Goal: Task Accomplishment & Management: Use online tool/utility

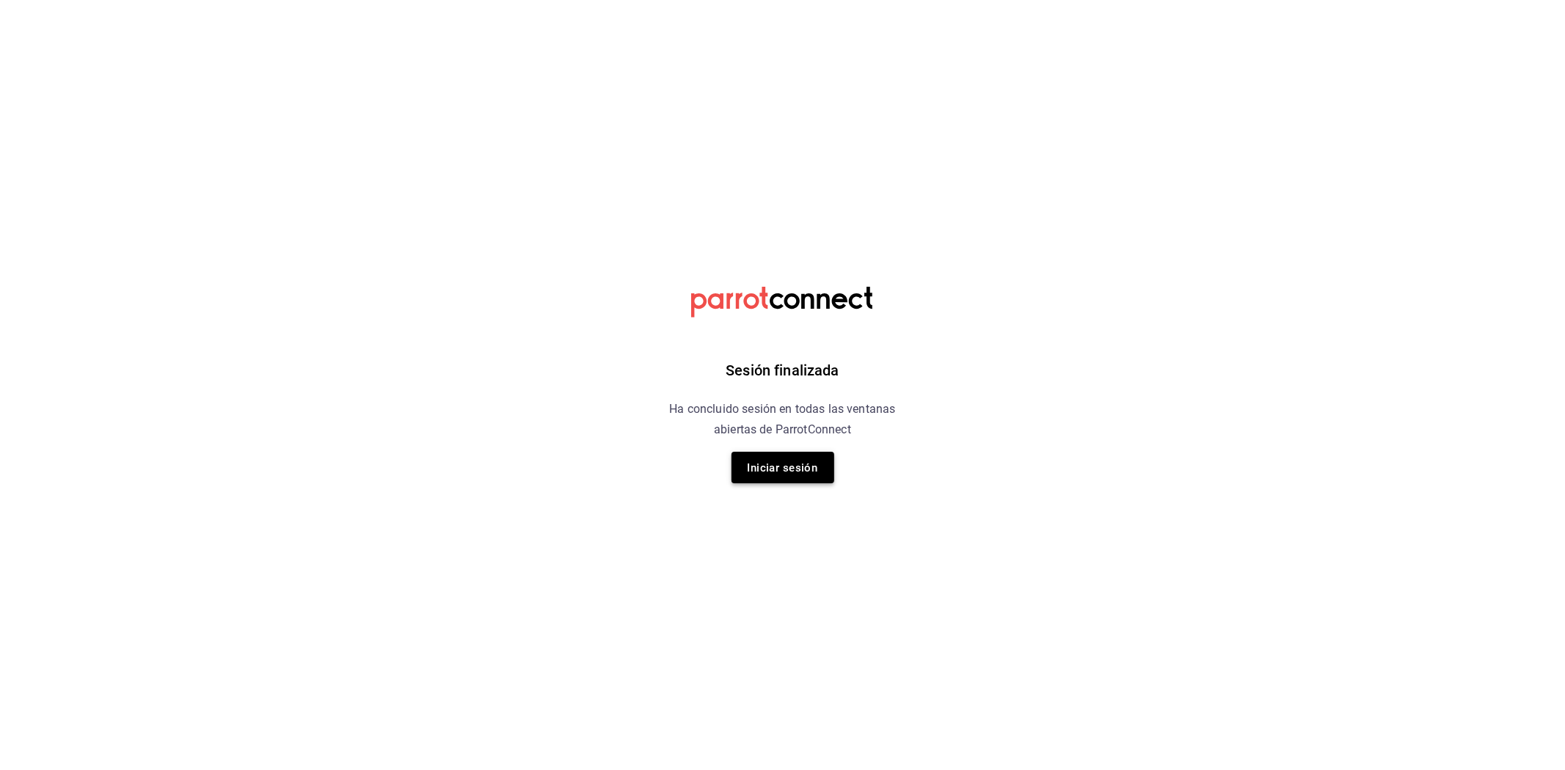
click at [786, 480] on button "Iniciar sesión" at bounding box center [782, 468] width 103 height 32
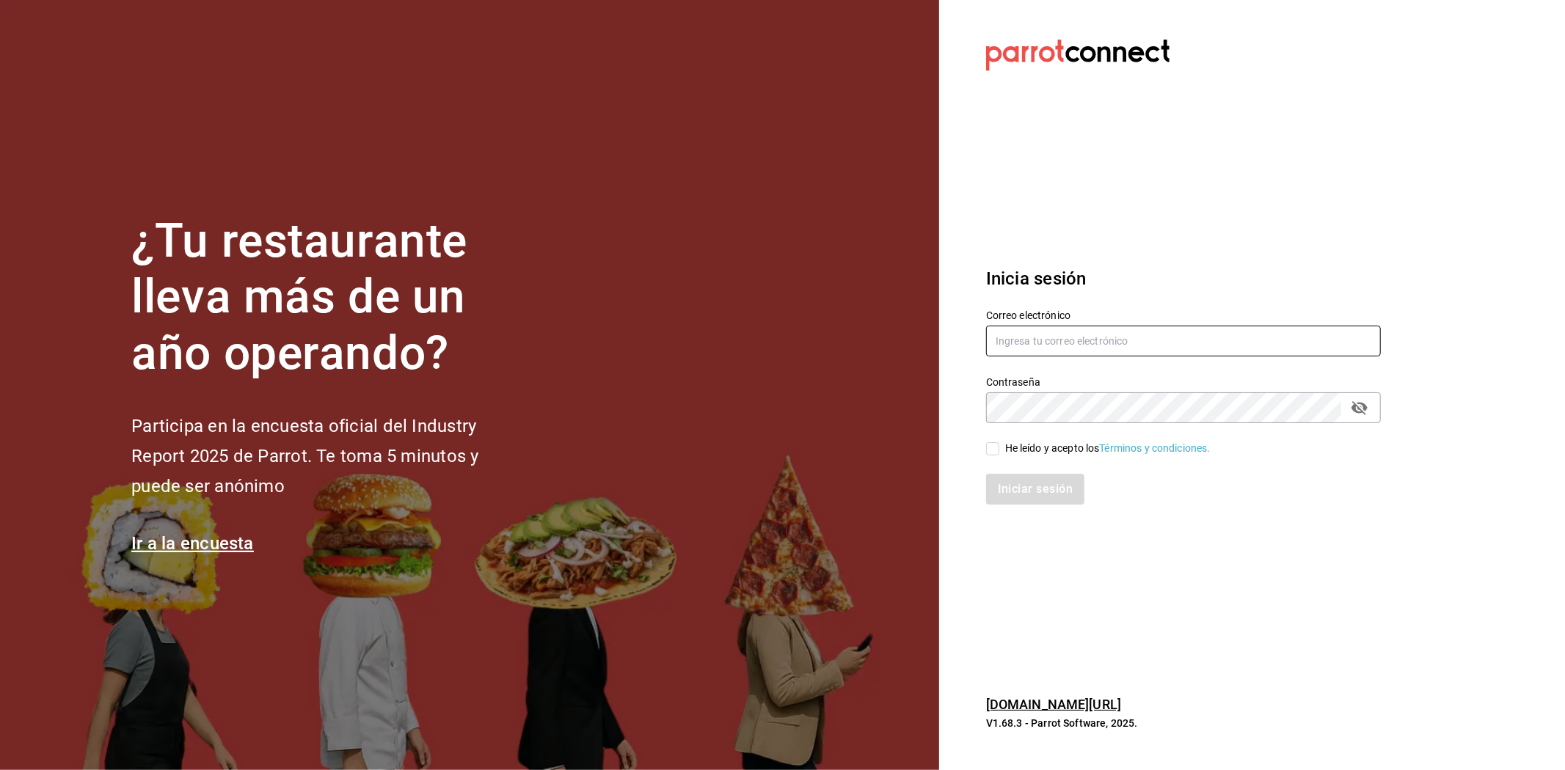
type input "[EMAIL_ADDRESS][DOMAIN_NAME]"
click at [999, 457] on div "Iniciar sesión" at bounding box center [1174, 480] width 412 height 48
click at [987, 445] on input "He leído y acepto los Términos y condiciones." at bounding box center [992, 448] width 13 height 13
checkbox input "true"
click at [1028, 488] on font "Iniciar sesión" at bounding box center [1035, 490] width 75 height 14
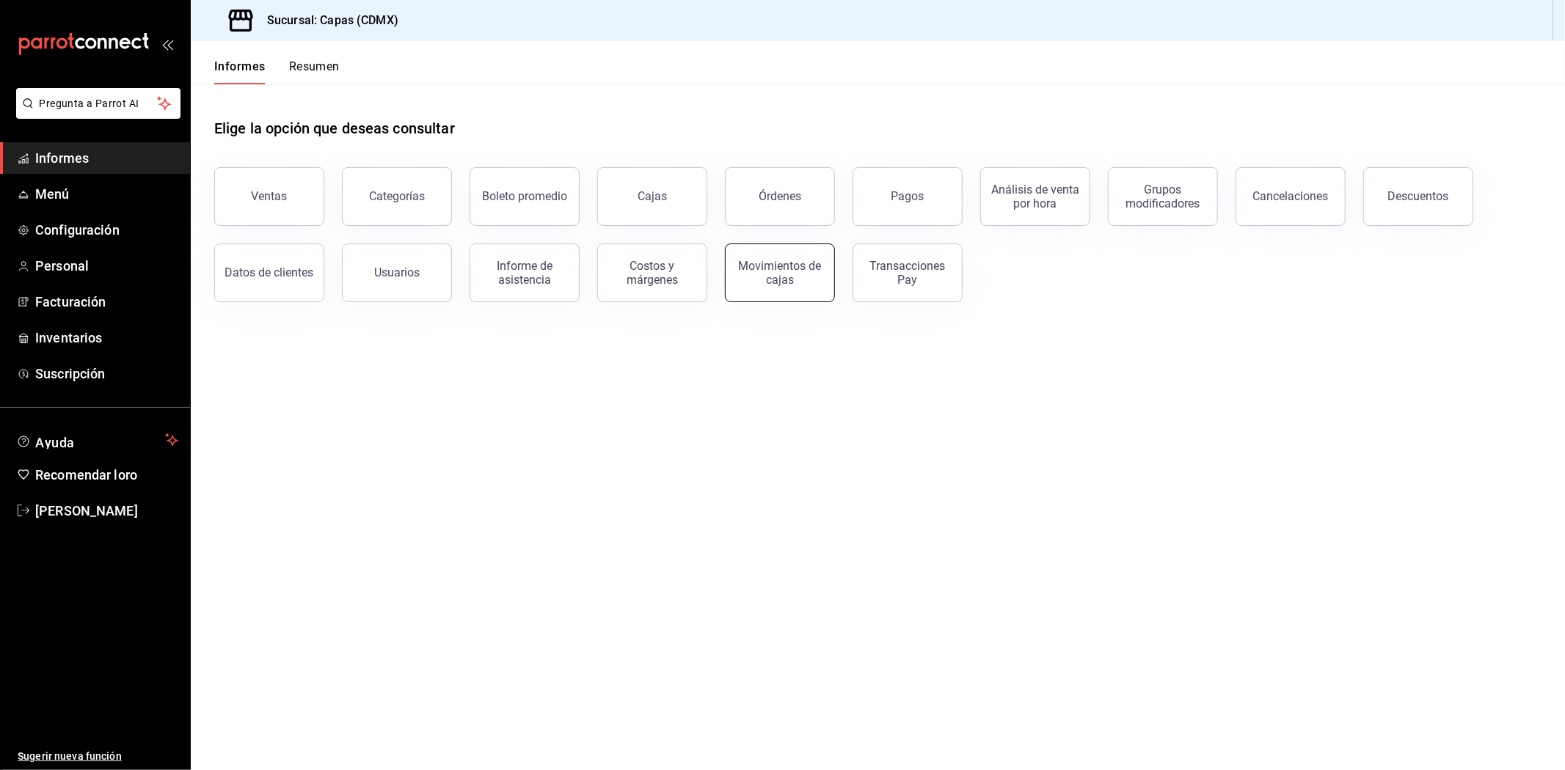
click at [774, 258] on button "Movimientos de cajas" at bounding box center [780, 273] width 110 height 59
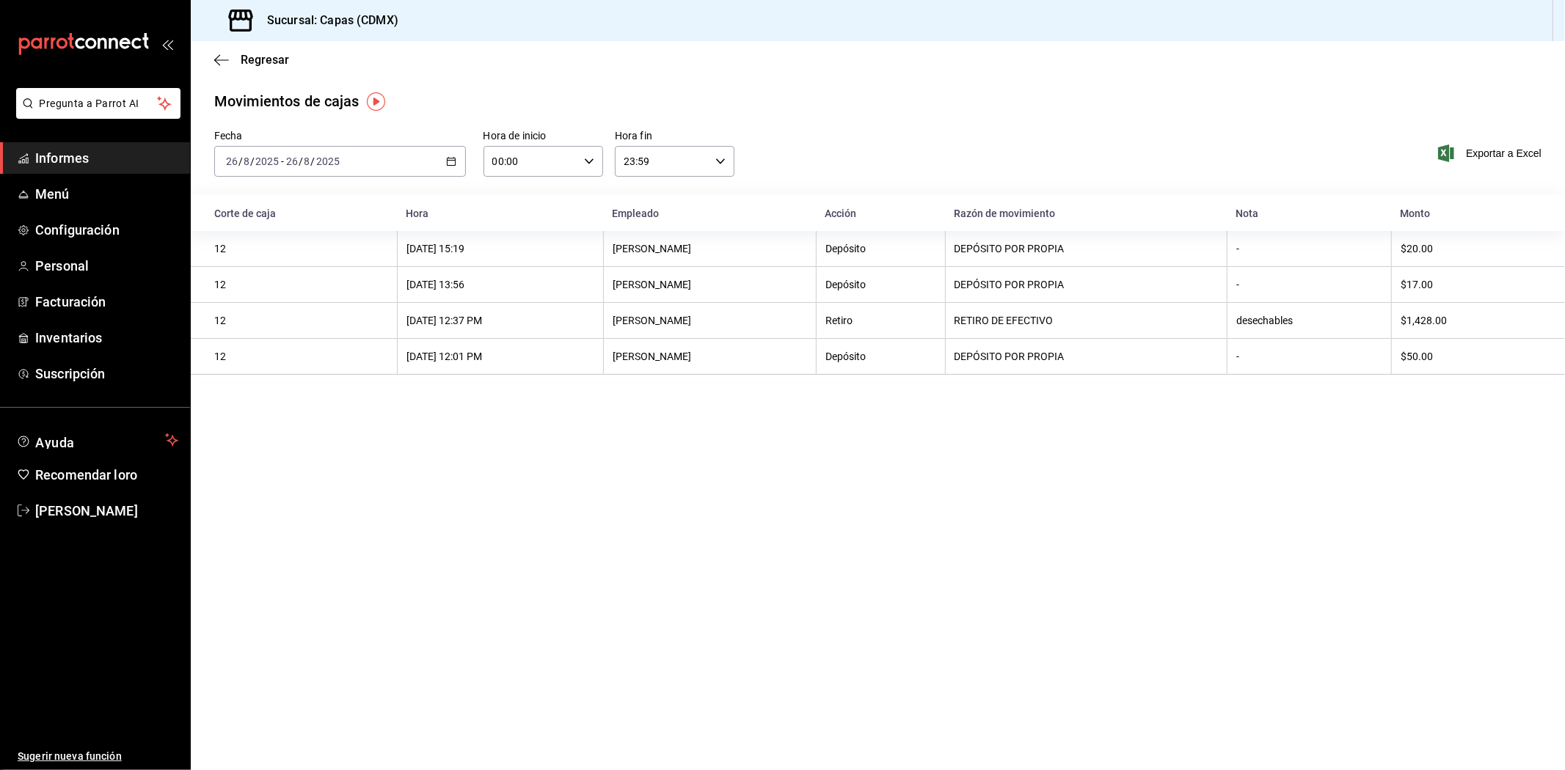
click at [447, 160] on \(Stroke\) "button" at bounding box center [451, 162] width 9 height 8
click at [253, 370] on font "Rango de fechas" at bounding box center [266, 371] width 78 height 12
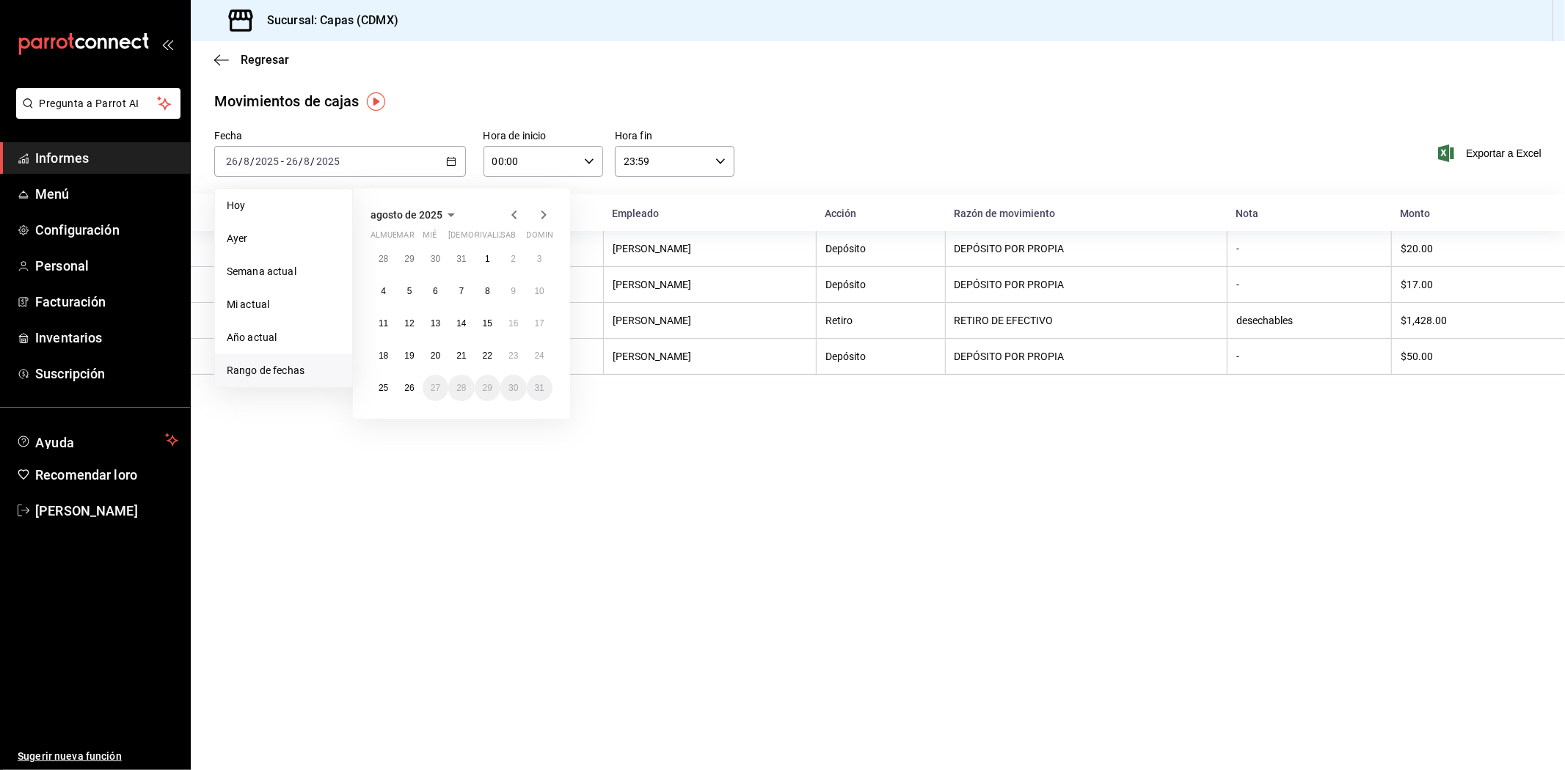
click at [514, 216] on icon "button" at bounding box center [514, 215] width 18 height 18
click at [514, 216] on icon "button" at bounding box center [514, 218] width 18 height 18
click at [514, 216] on icon "button" at bounding box center [514, 215] width 18 height 18
click at [414, 260] on button "1" at bounding box center [409, 259] width 26 height 26
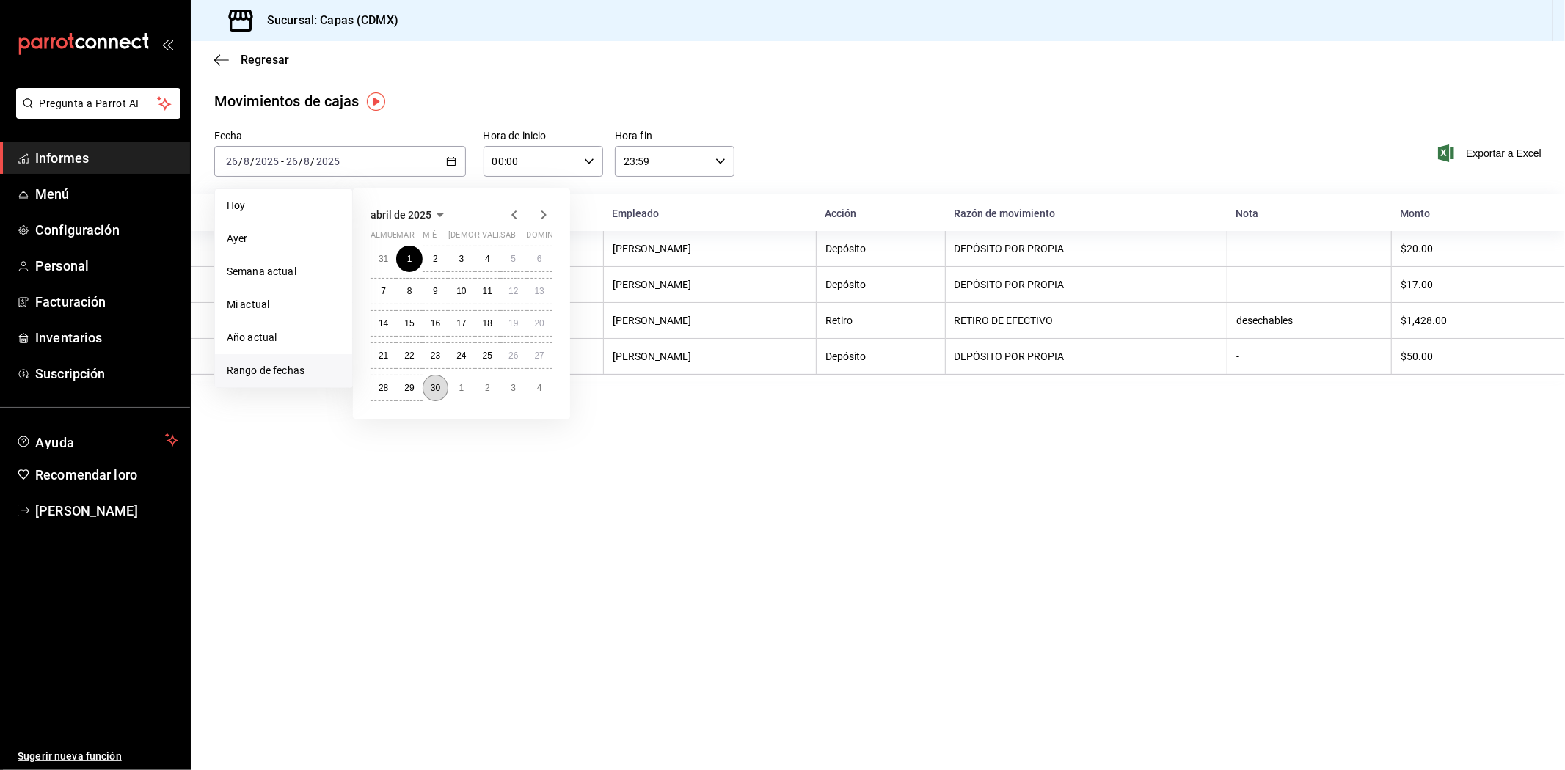
click at [430, 392] on button "30" at bounding box center [435, 388] width 26 height 26
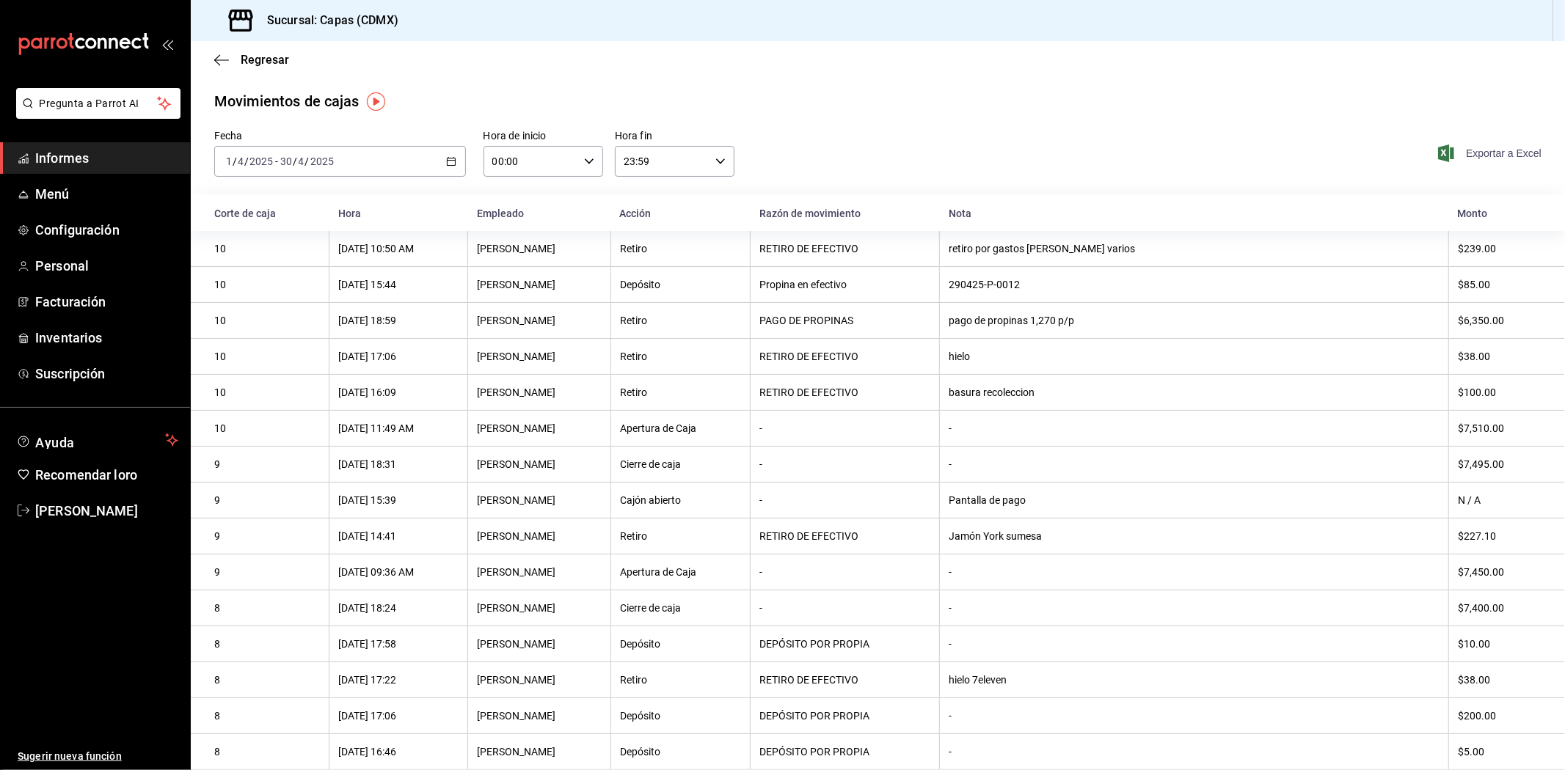
click at [1479, 144] on span "Exportar a Excel" at bounding box center [1491, 153] width 100 height 18
click at [76, 513] on font "Enrique Iriarte" at bounding box center [86, 510] width 103 height 15
